Goal: Information Seeking & Learning: Learn about a topic

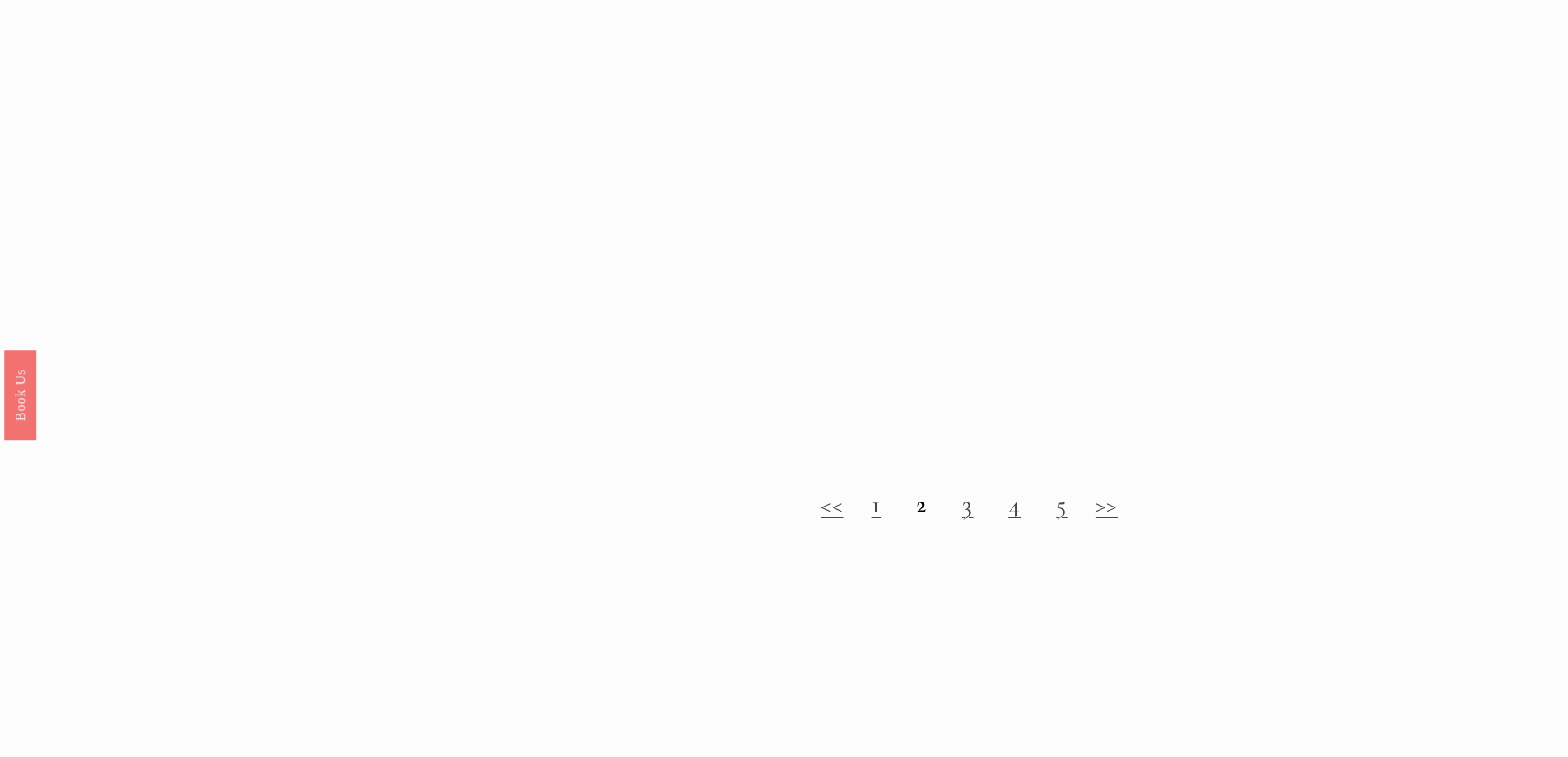
scroll to position [1893, 0]
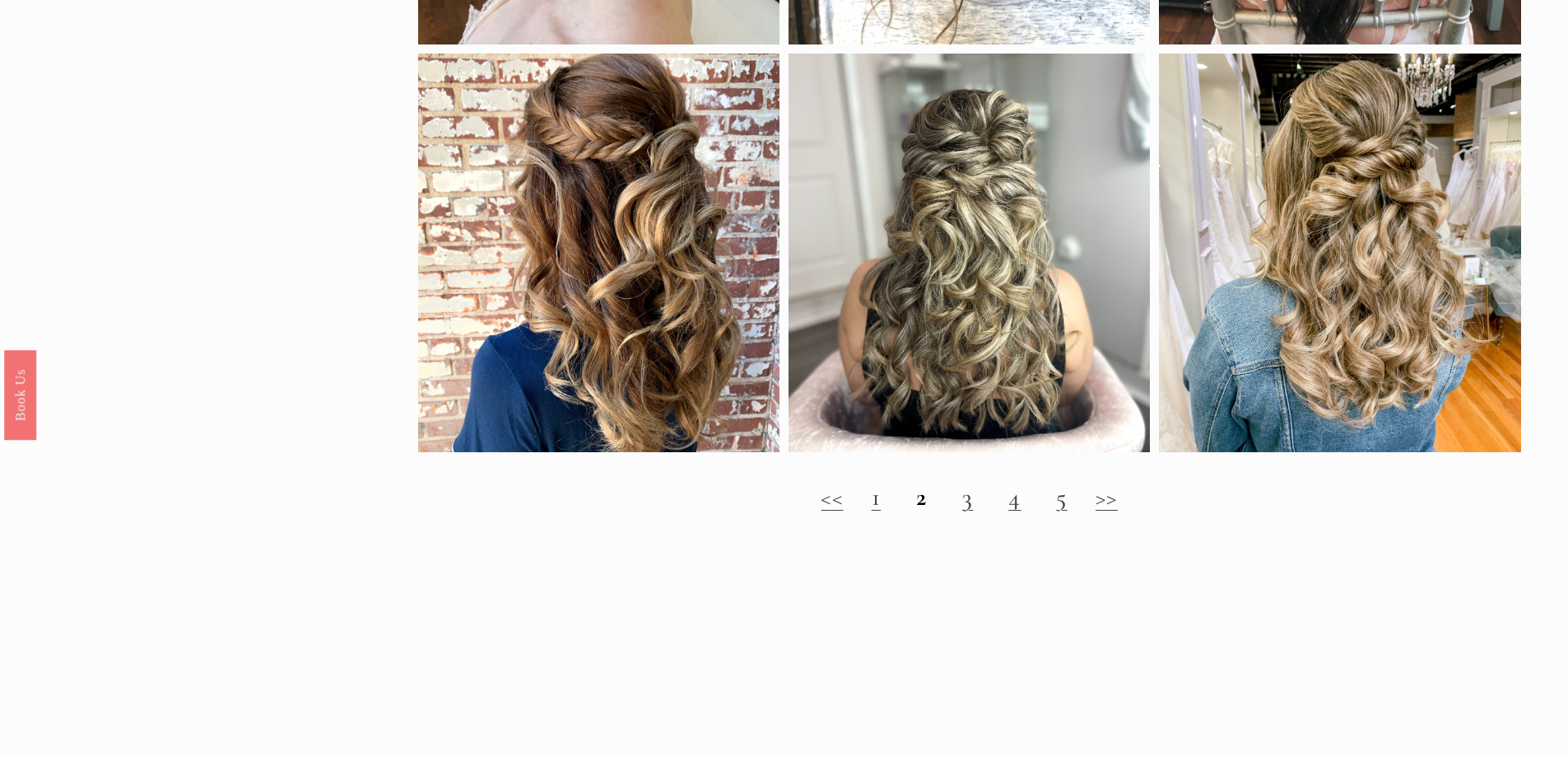
click at [877, 512] on link "1" at bounding box center [877, 497] width 10 height 30
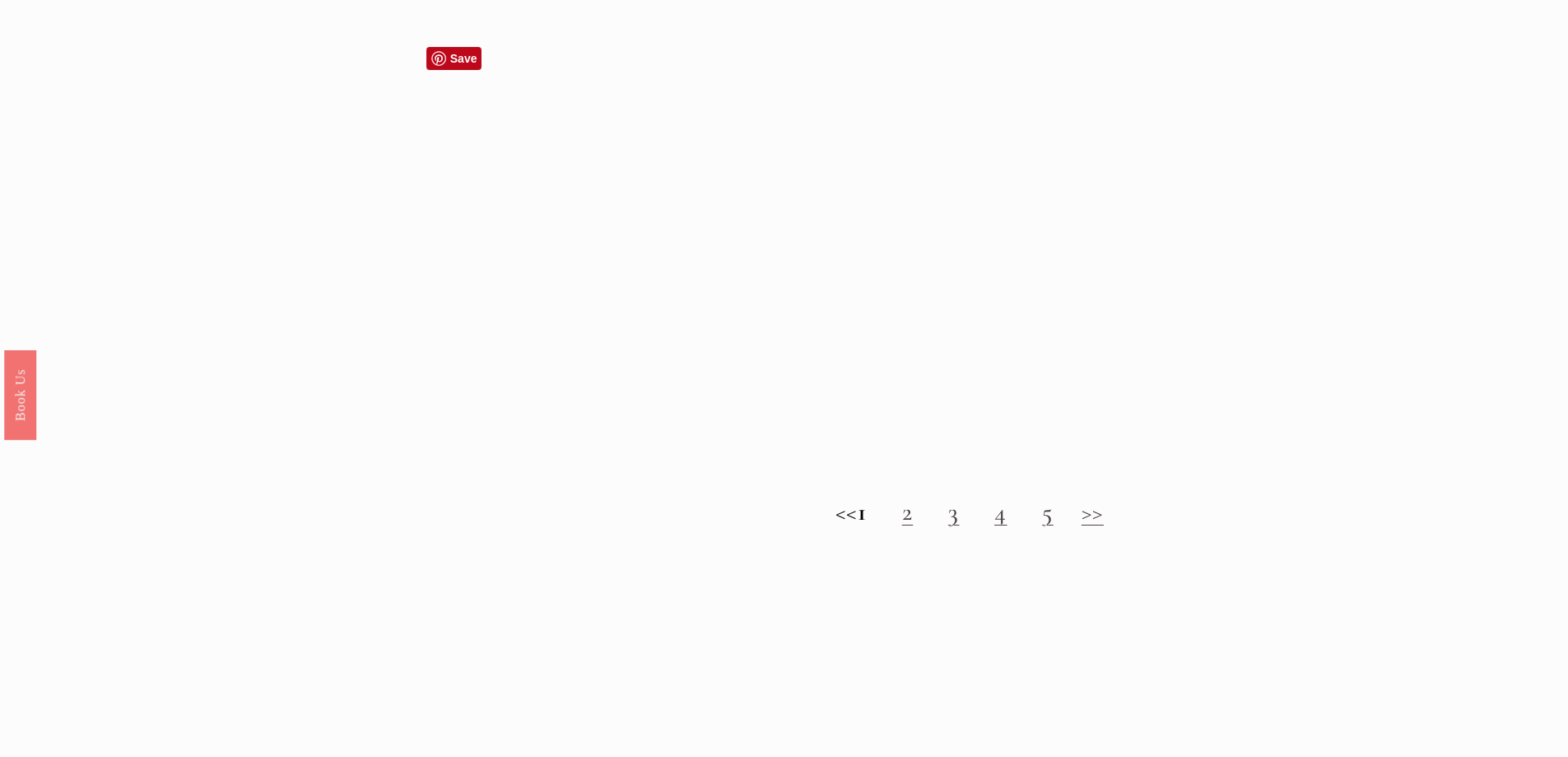
scroll to position [1975, 0]
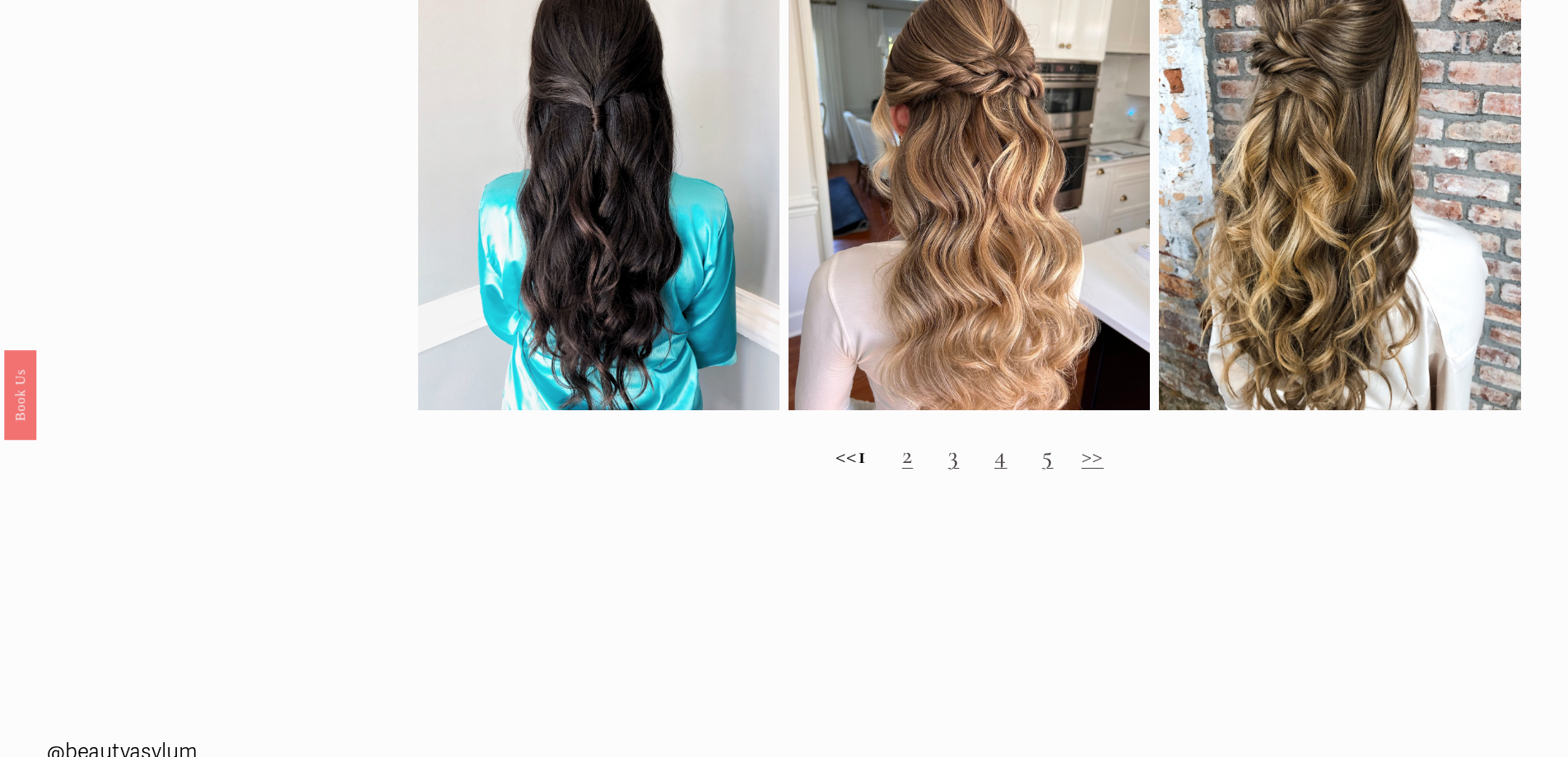
click at [960, 470] on link "3" at bounding box center [954, 455] width 12 height 30
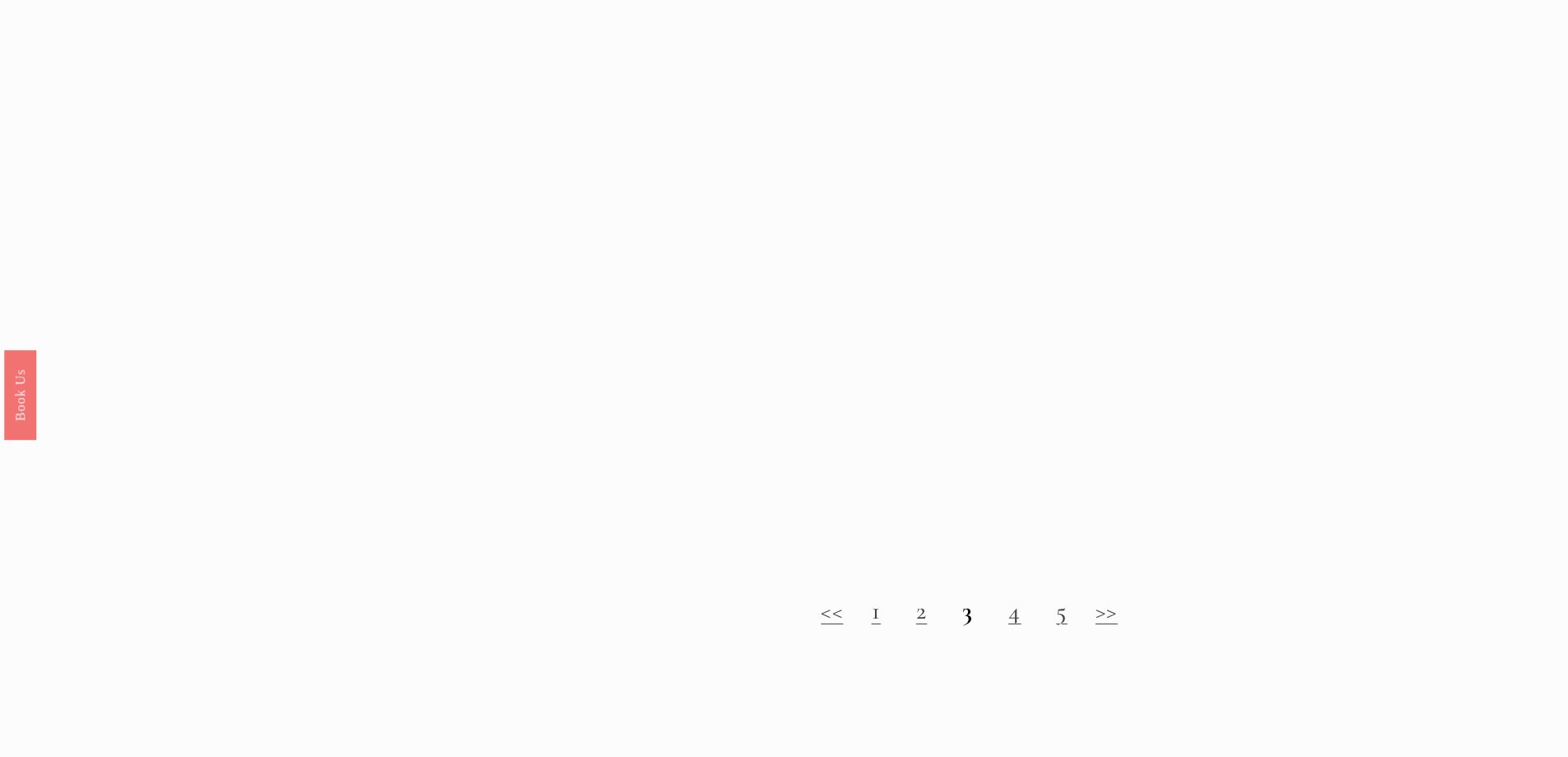
scroll to position [1893, 0]
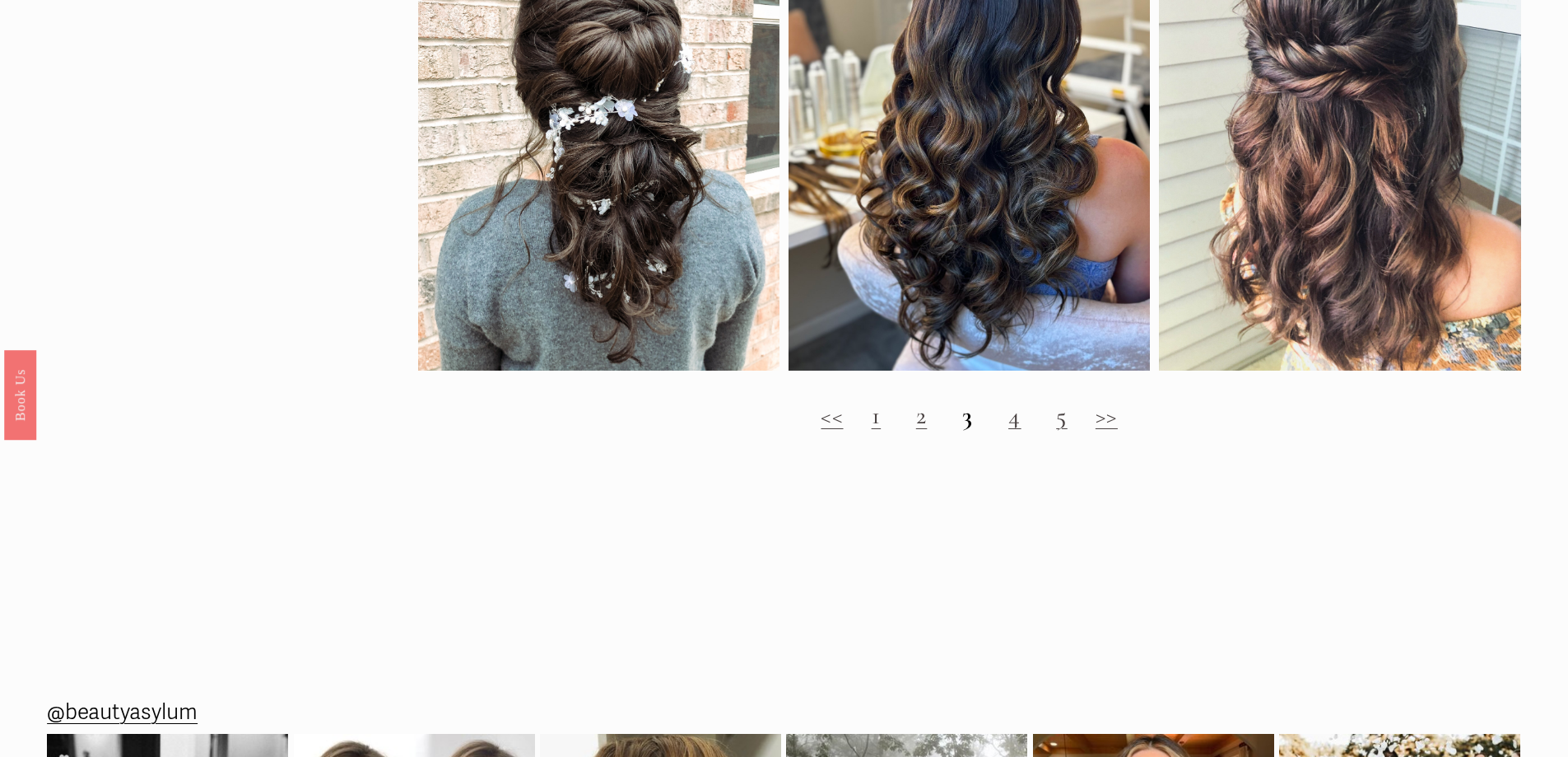
click at [1021, 431] on link "4" at bounding box center [1015, 416] width 14 height 30
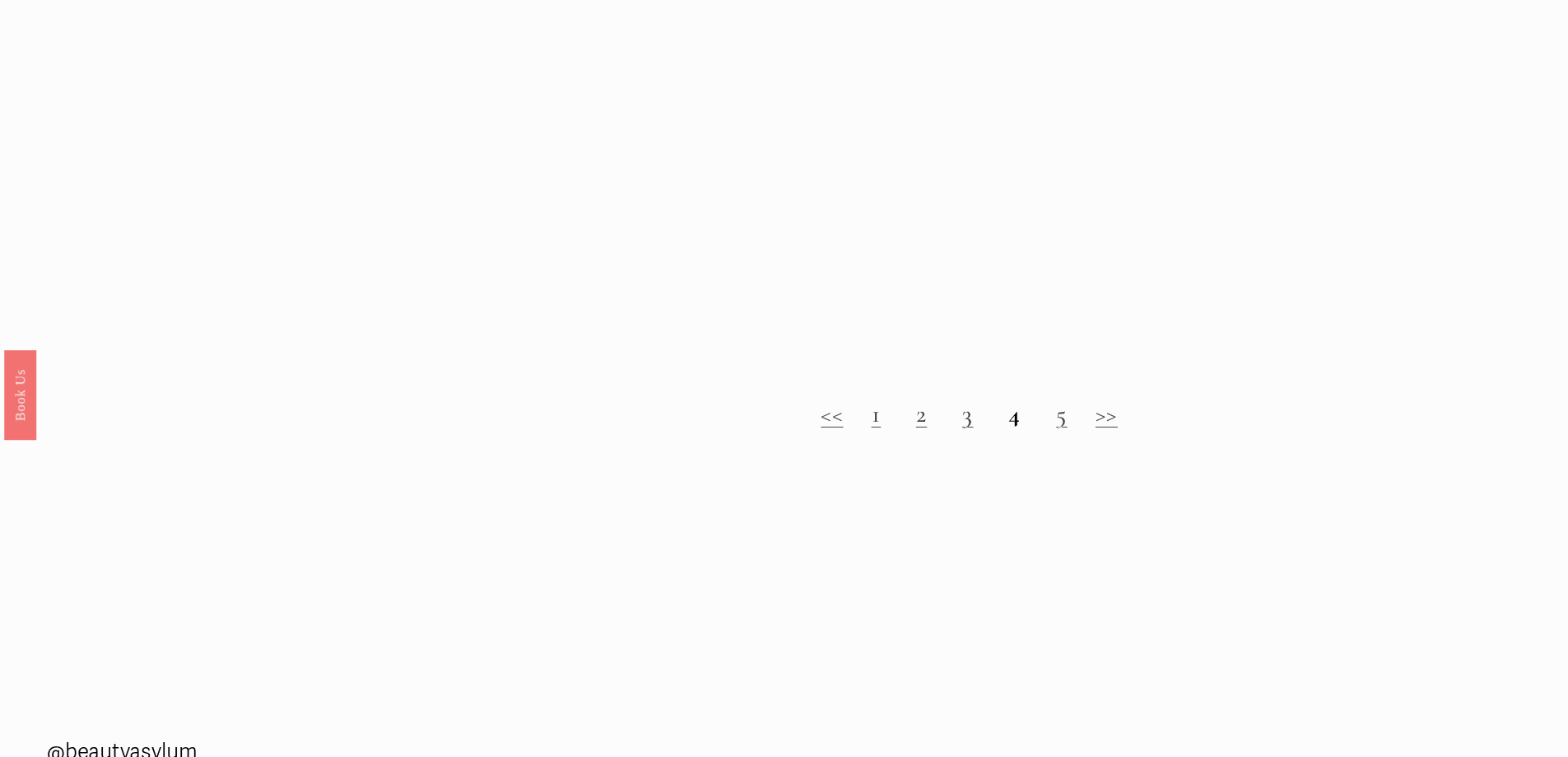
scroll to position [1975, 0]
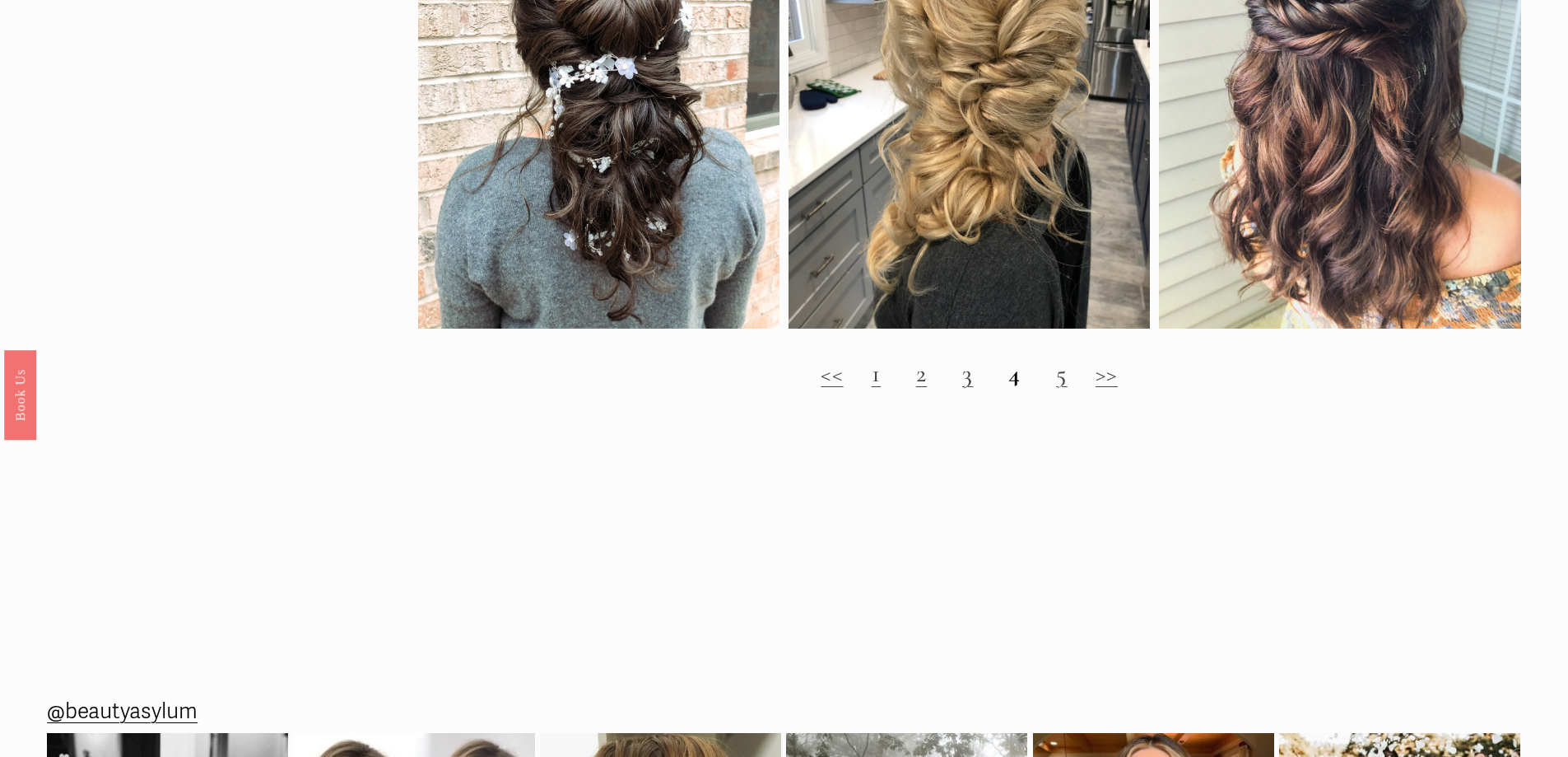
click at [1062, 389] on link "5" at bounding box center [1062, 373] width 12 height 30
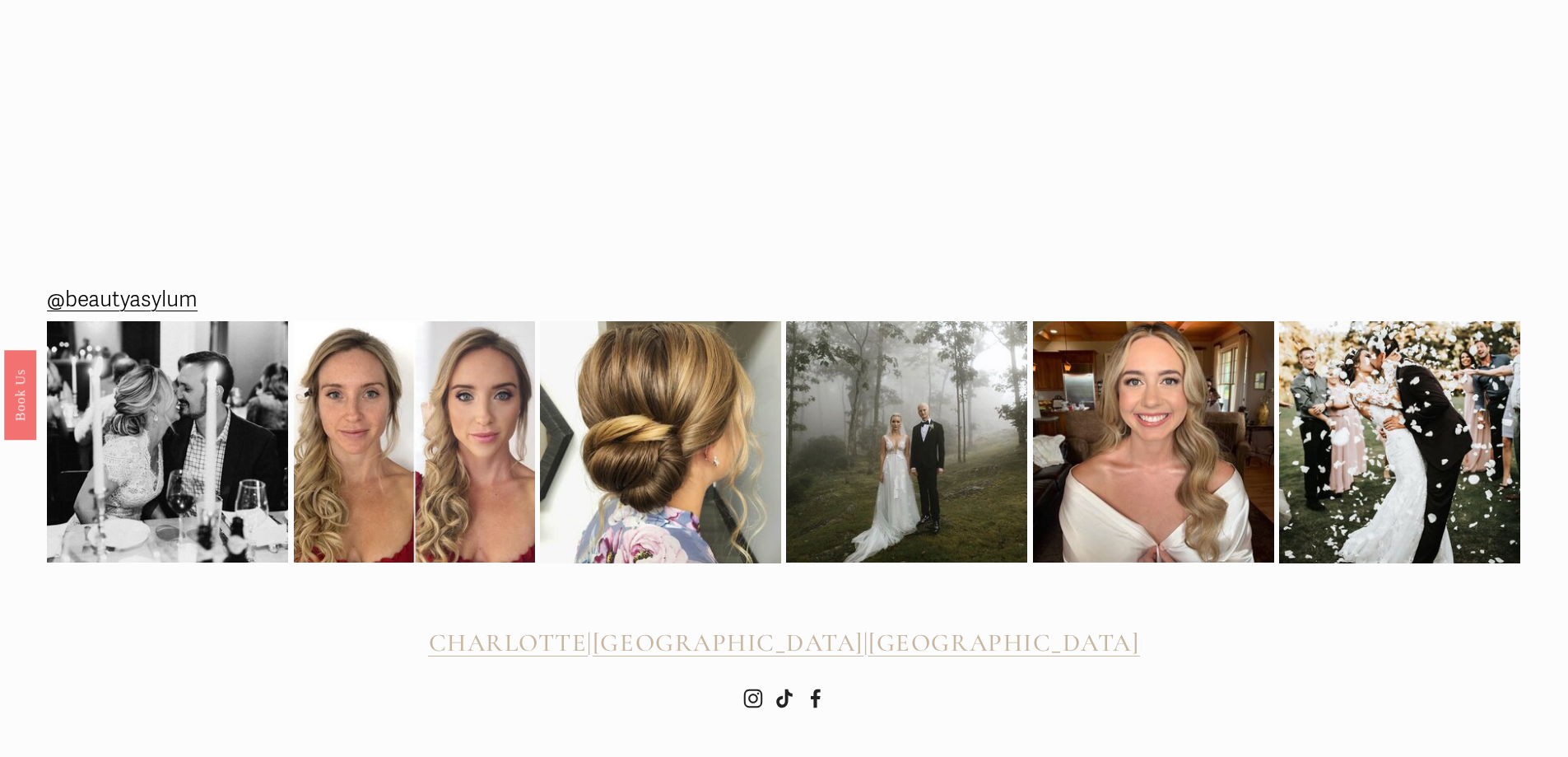
scroll to position [2470, 0]
